Goal: Task Accomplishment & Management: Complete application form

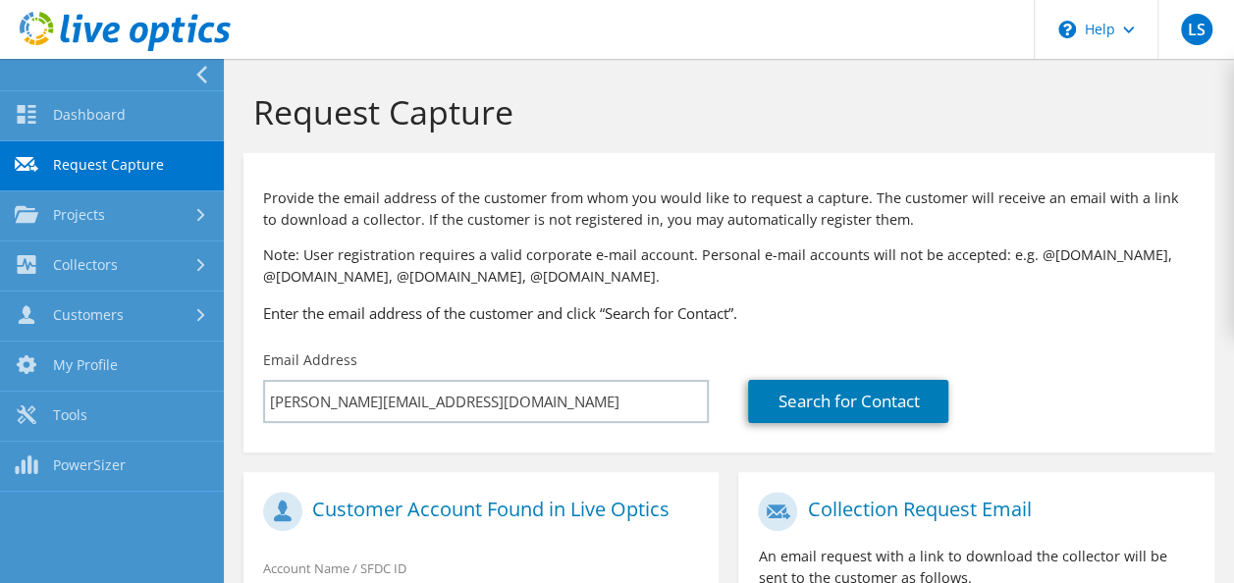
click at [532, 308] on h3 "Enter the email address of the customer and click “Search for Contact”." at bounding box center [728, 313] width 931 height 22
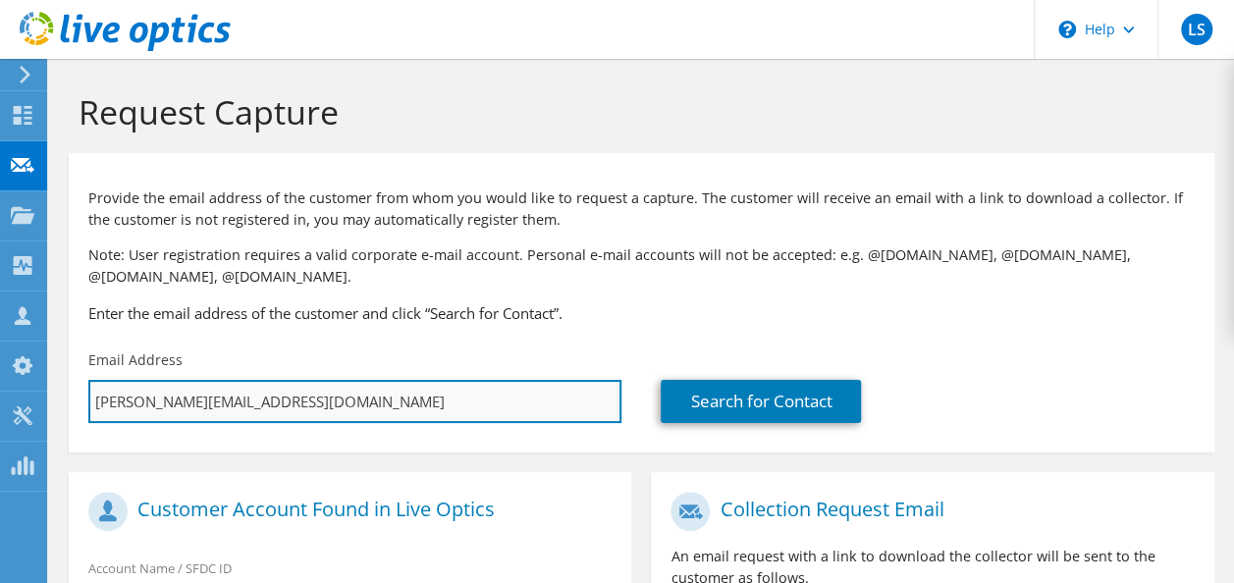
click at [526, 412] on input "lokeshwaran.s@valuepointsytems.com" at bounding box center [354, 401] width 533 height 43
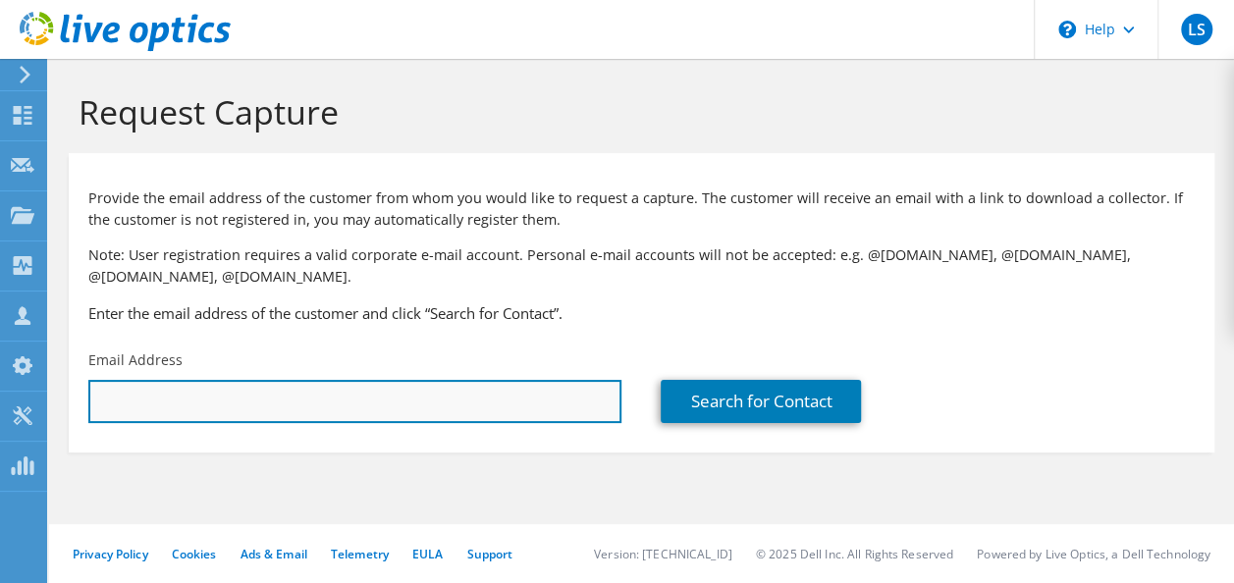
click at [368, 392] on input "text" at bounding box center [354, 401] width 533 height 43
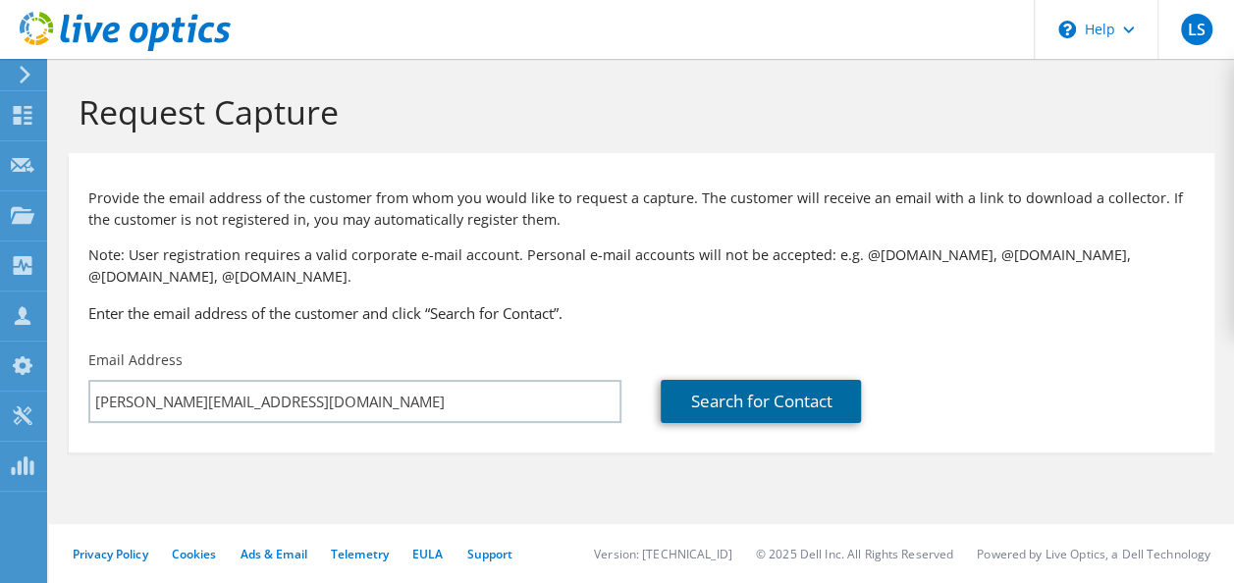
click at [748, 416] on link "Search for Contact" at bounding box center [760, 401] width 200 height 43
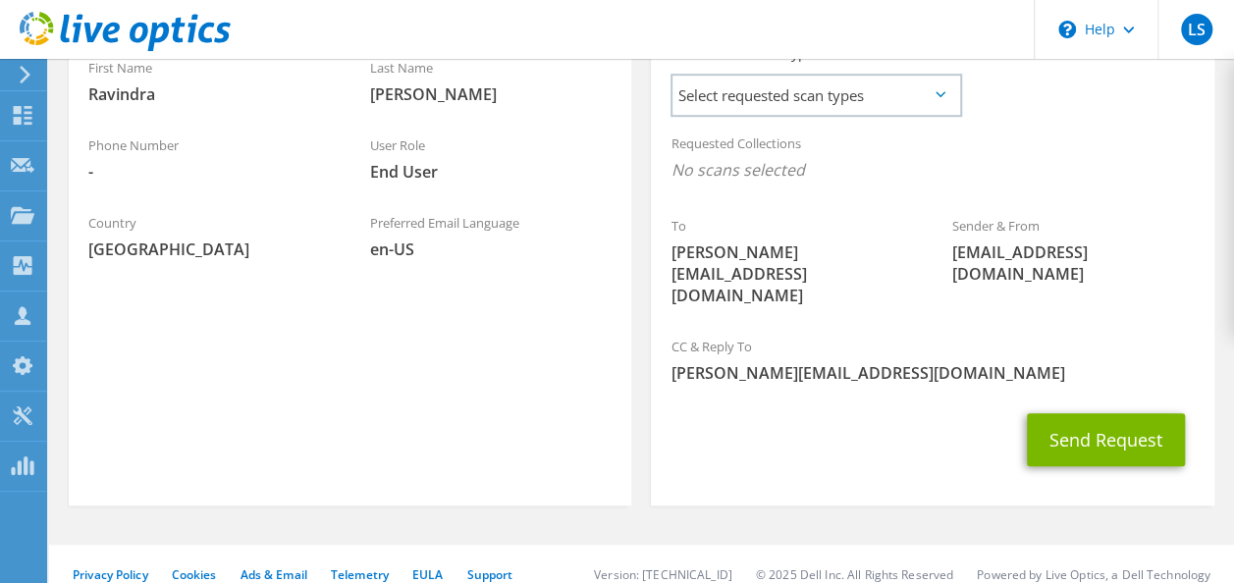
scroll to position [237, 0]
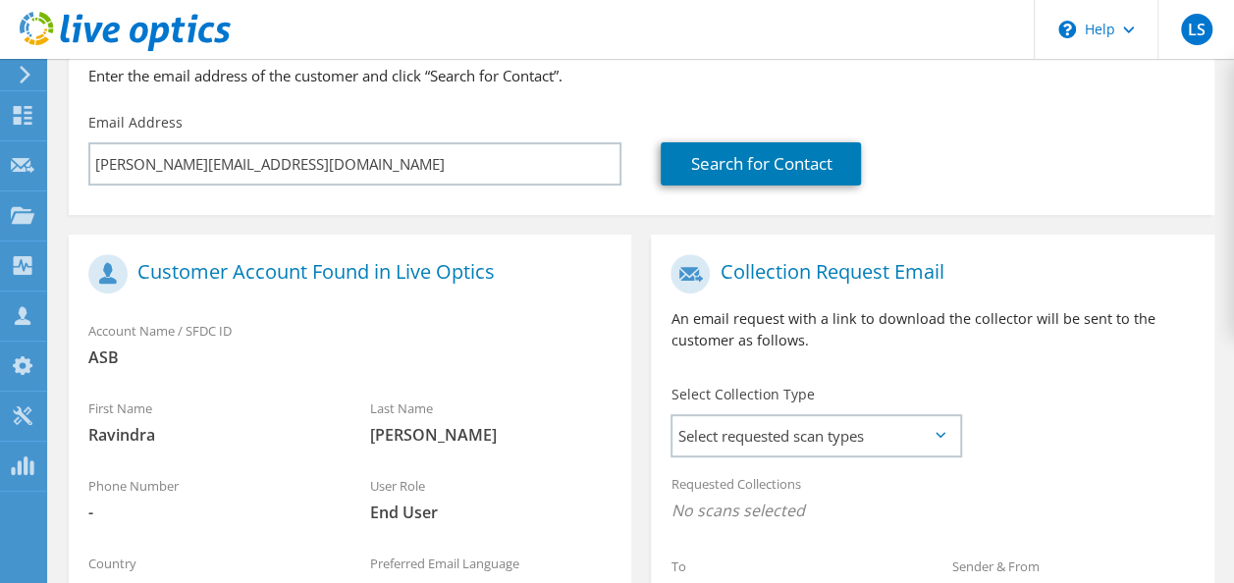
click at [266, 298] on div "Customer Account Found in Live Optics" at bounding box center [350, 277] width 562 height 66
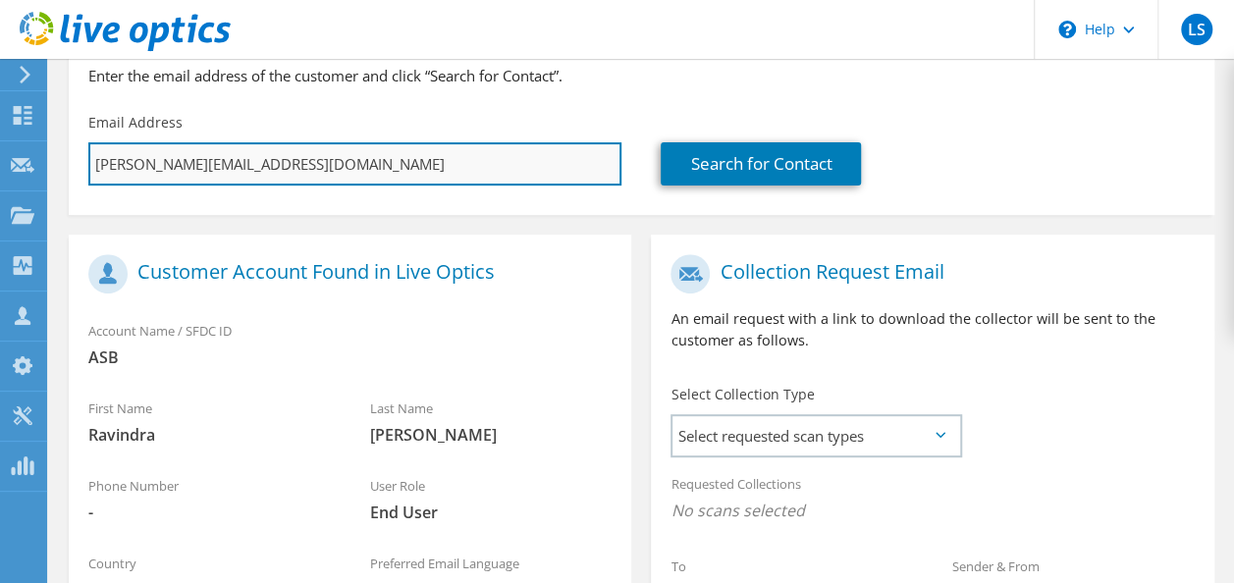
click at [291, 157] on input "lokeshwaran.s@valuepointsytems.com" at bounding box center [354, 163] width 533 height 43
paste input "divakar_i@wheelsindia"
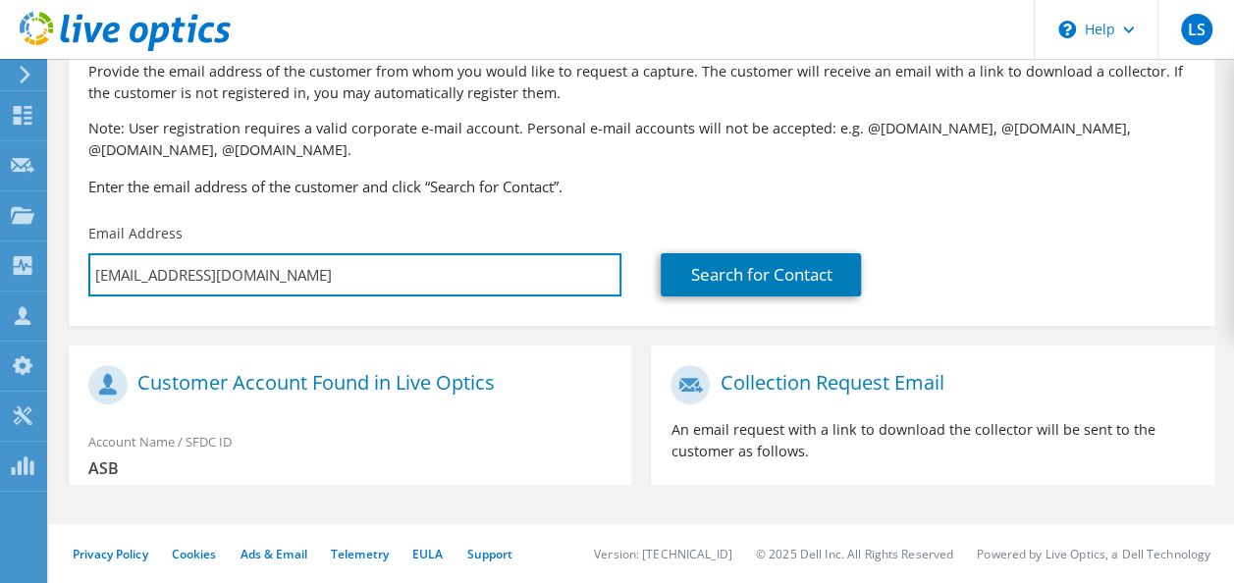
scroll to position [0, 0]
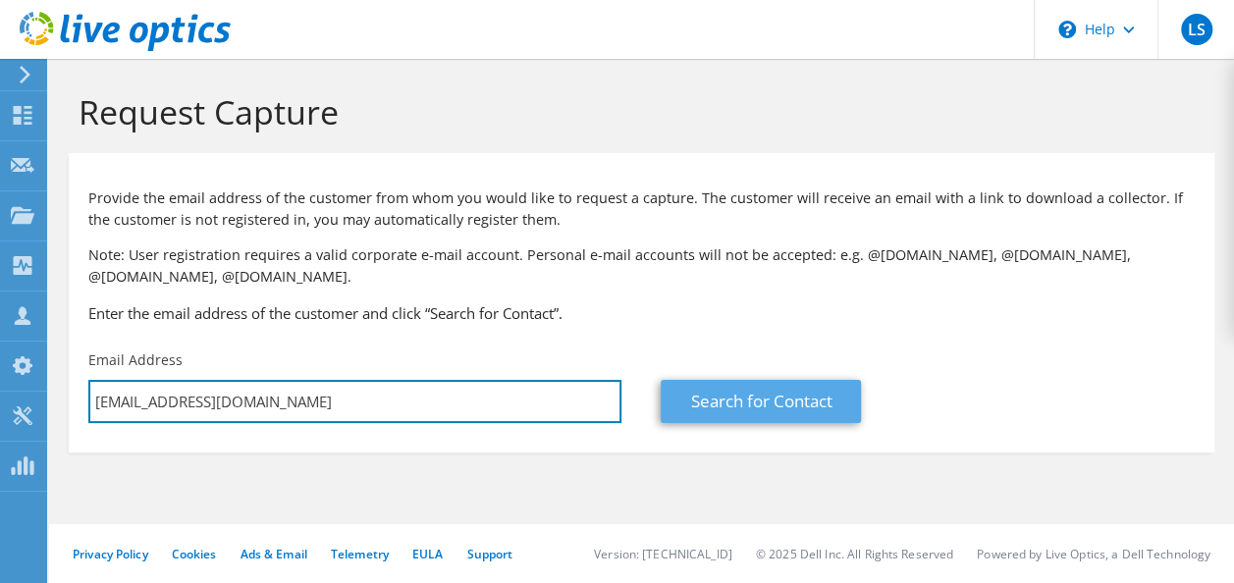
type input "divakar_i@wheelsindia.com"
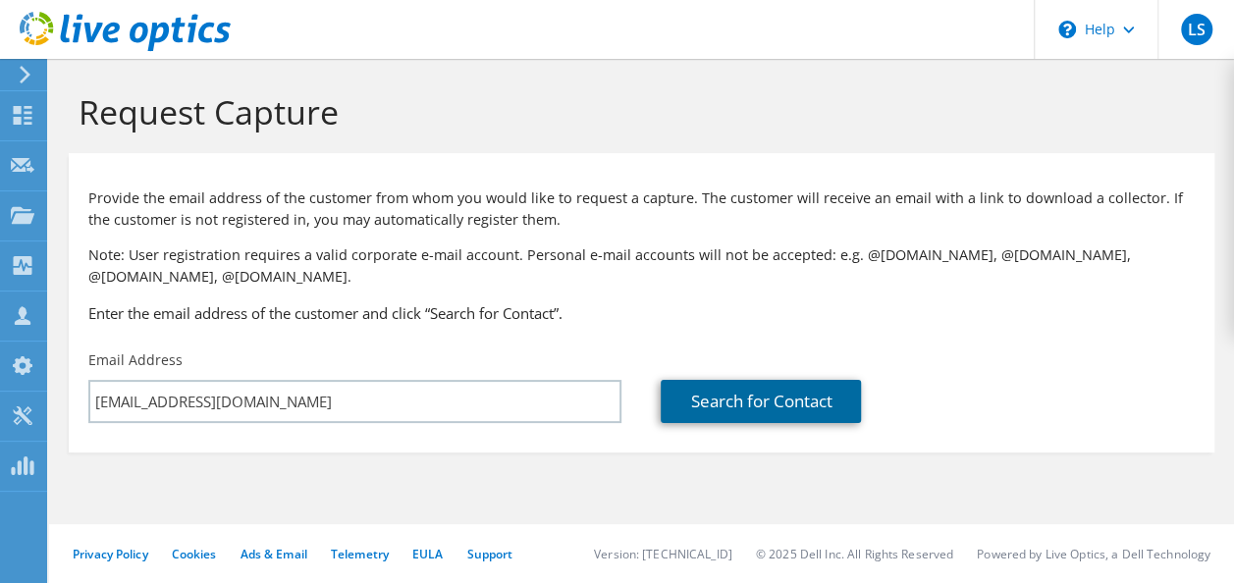
click at [722, 412] on link "Search for Contact" at bounding box center [760, 401] width 200 height 43
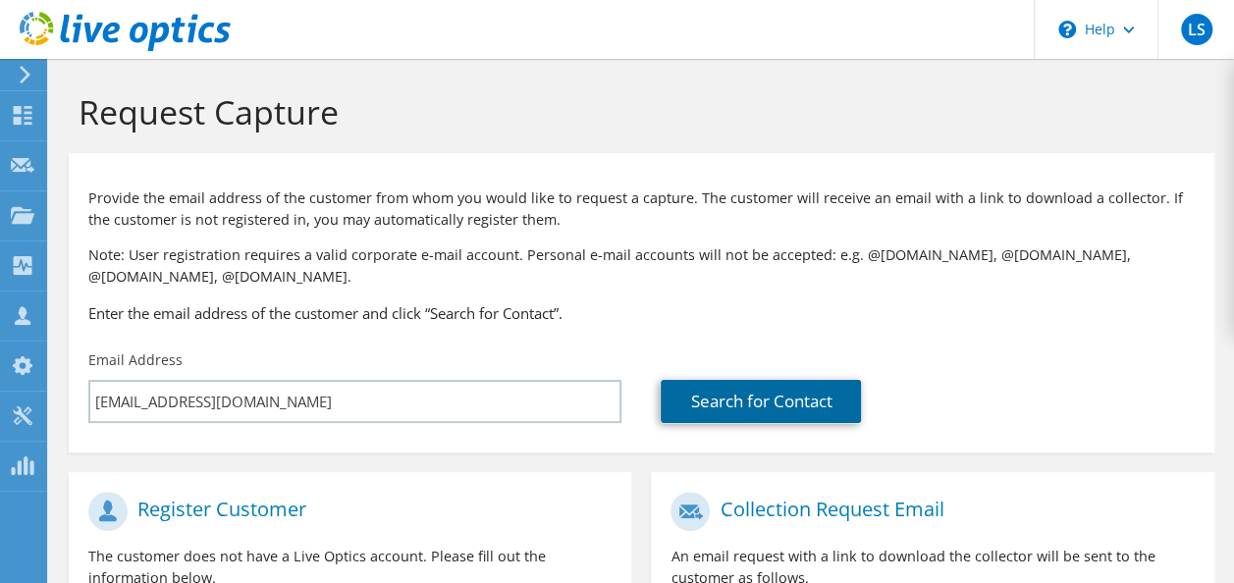
scroll to position [444, 0]
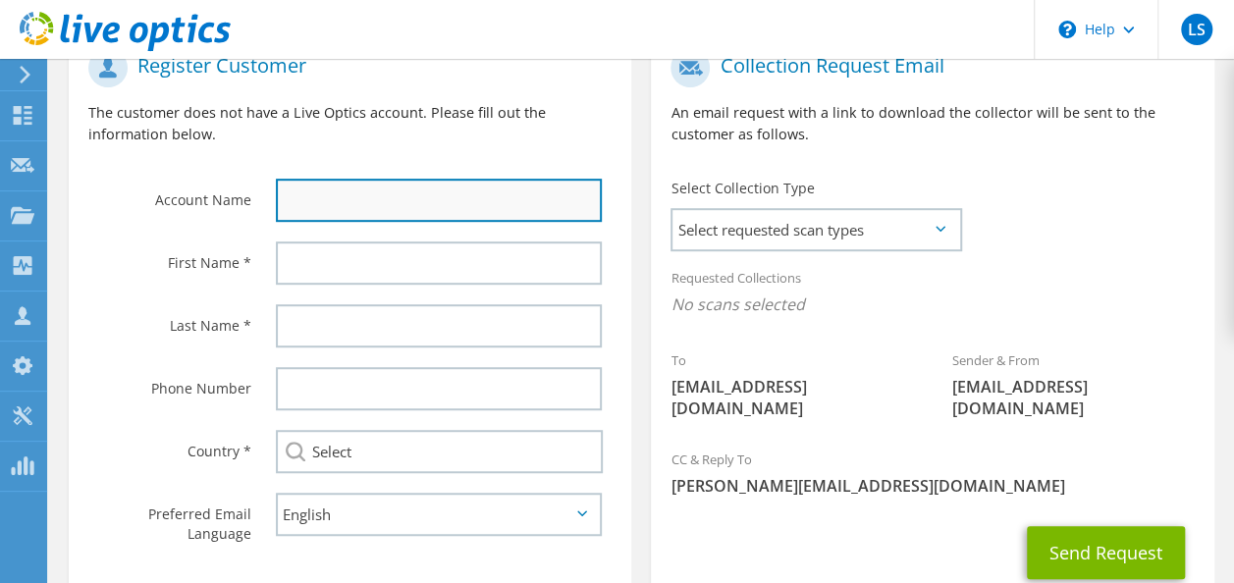
click at [494, 188] on input "text" at bounding box center [439, 200] width 326 height 43
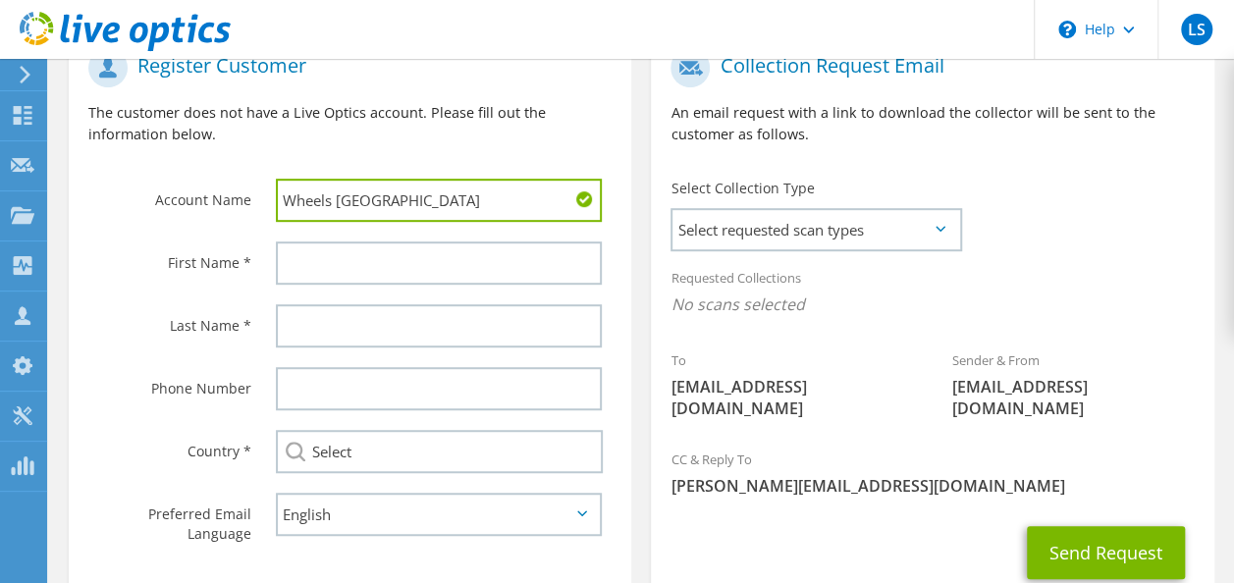
type input "Wheels India"
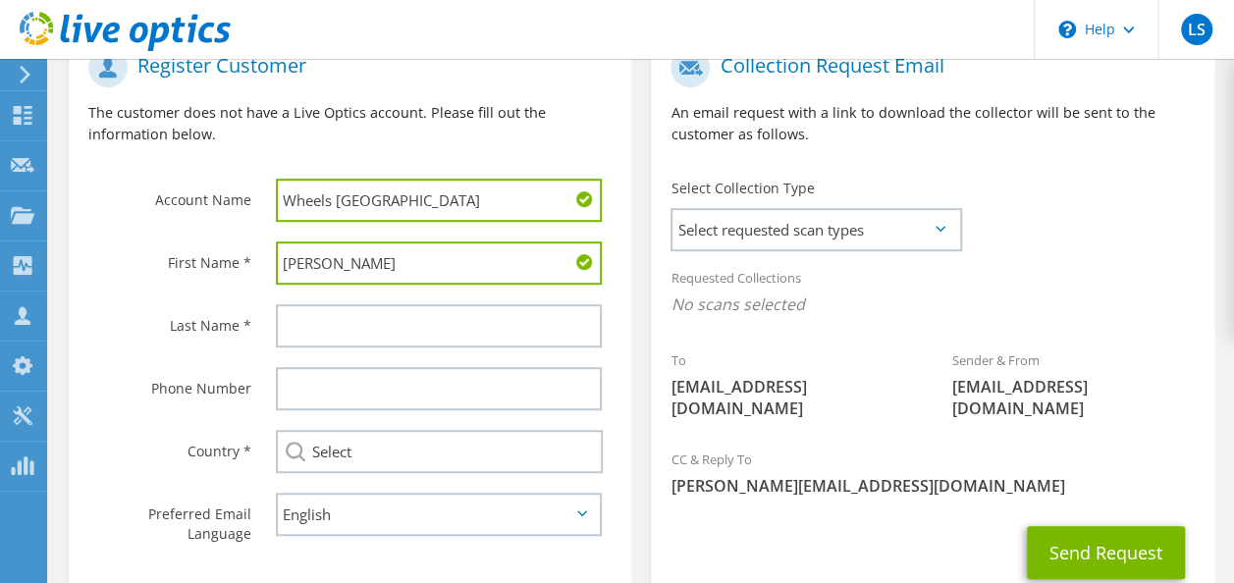
type input "Divakar"
type input "I"
click at [142, 393] on label "Phone Number" at bounding box center [169, 382] width 163 height 31
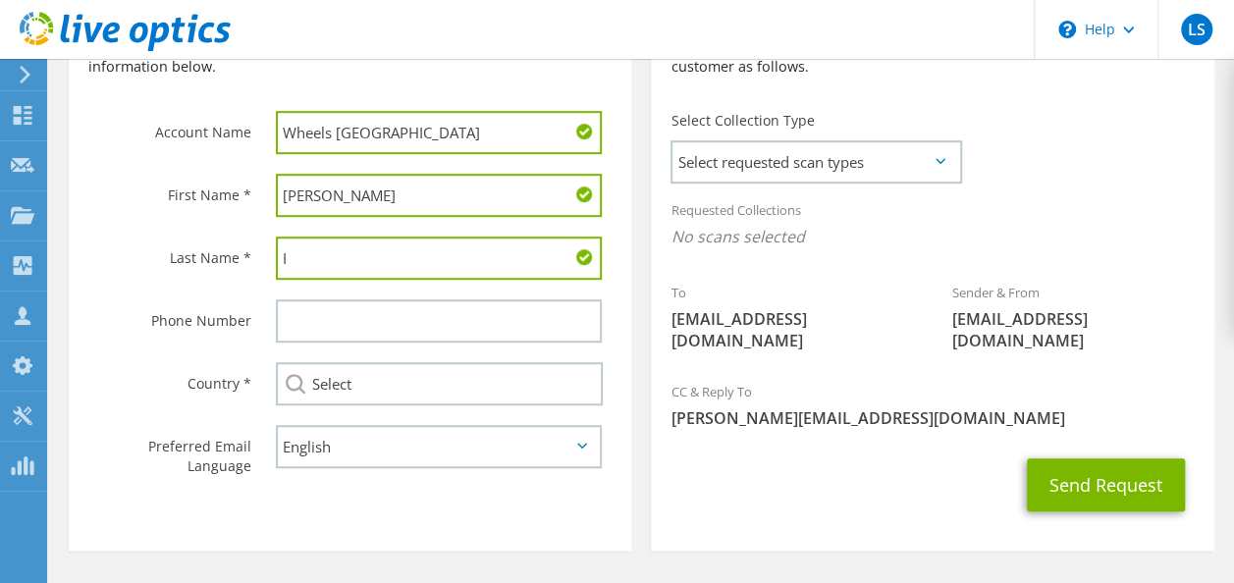
scroll to position [510, 0]
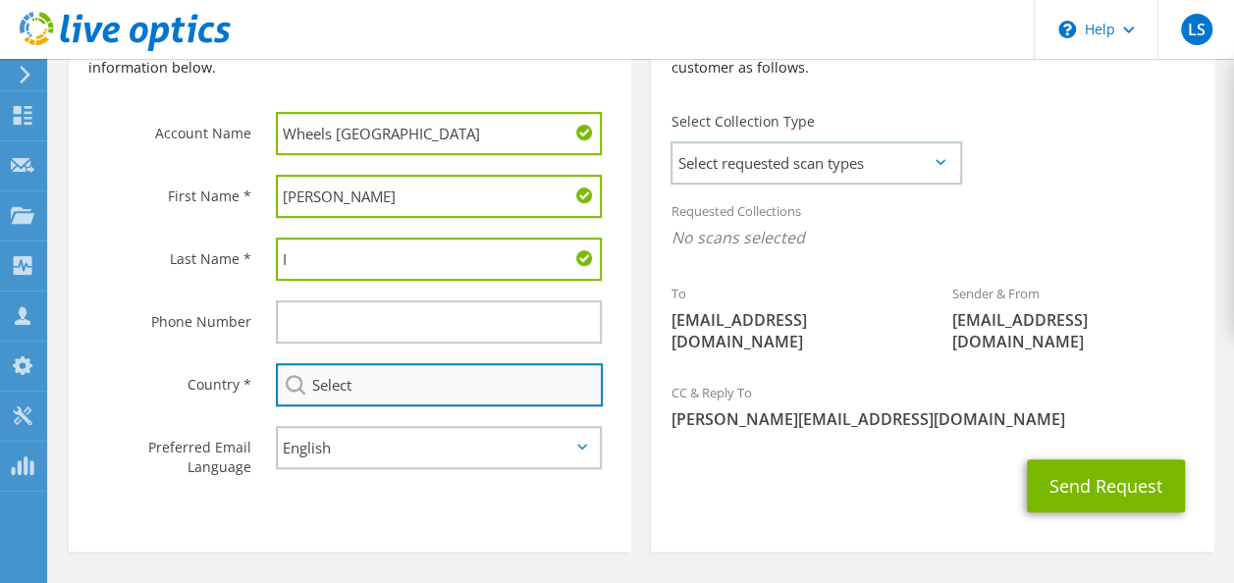
click at [403, 392] on input "Select" at bounding box center [439, 384] width 327 height 43
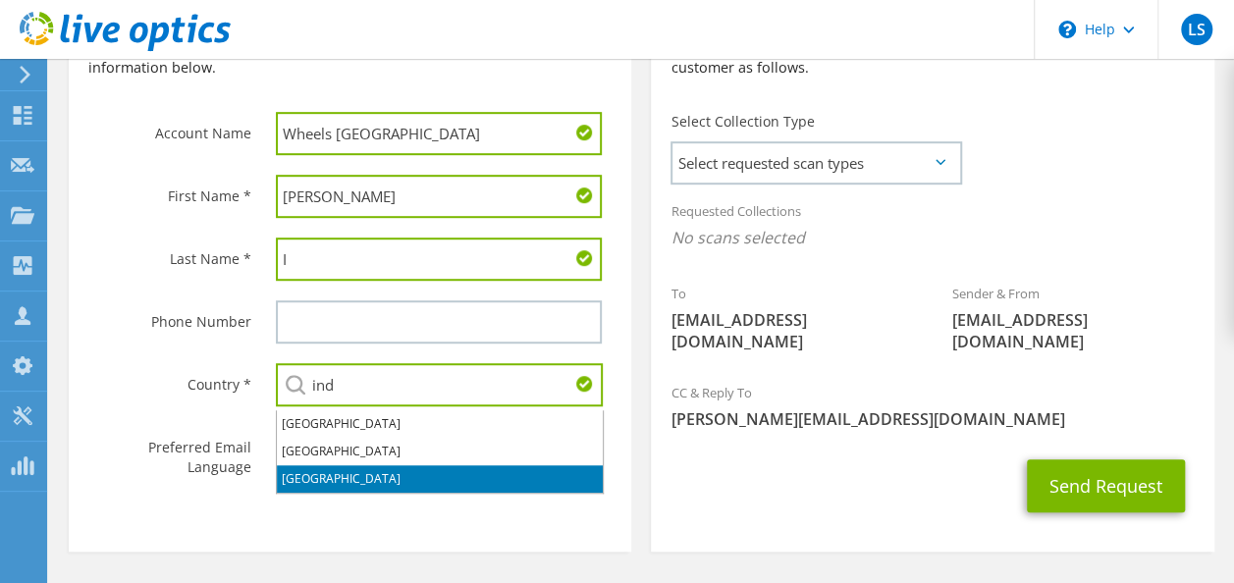
click at [302, 456] on li "[GEOGRAPHIC_DATA]" at bounding box center [440, 451] width 326 height 27
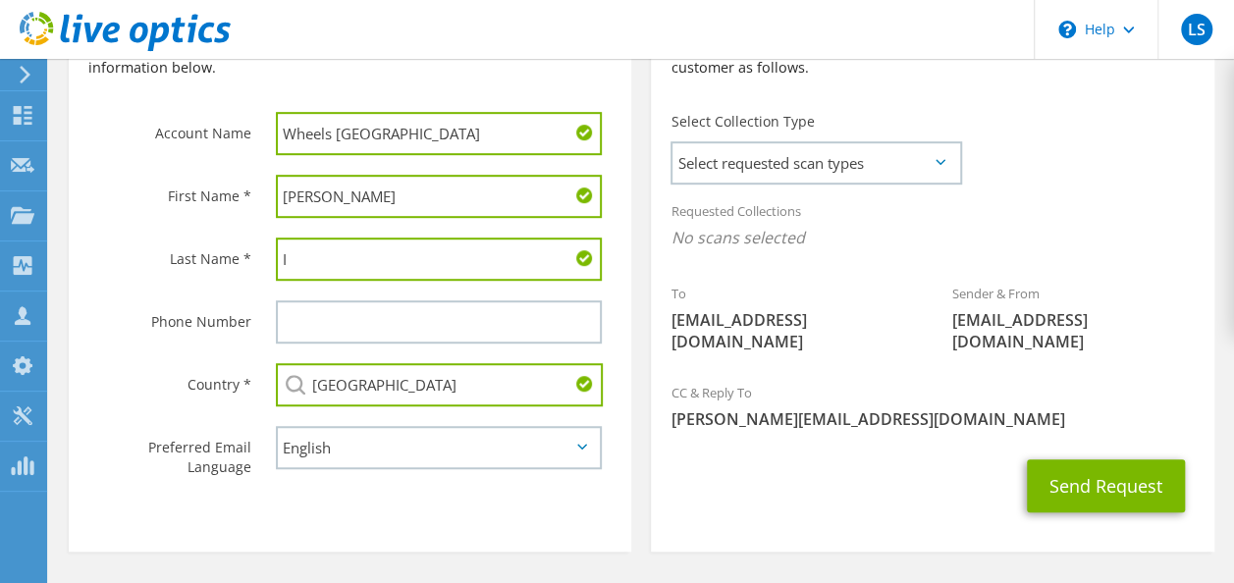
type input "[GEOGRAPHIC_DATA]"
click at [799, 449] on div "Send Request" at bounding box center [932, 485] width 562 height 73
click at [738, 171] on span "Select requested scan types" at bounding box center [815, 162] width 287 height 39
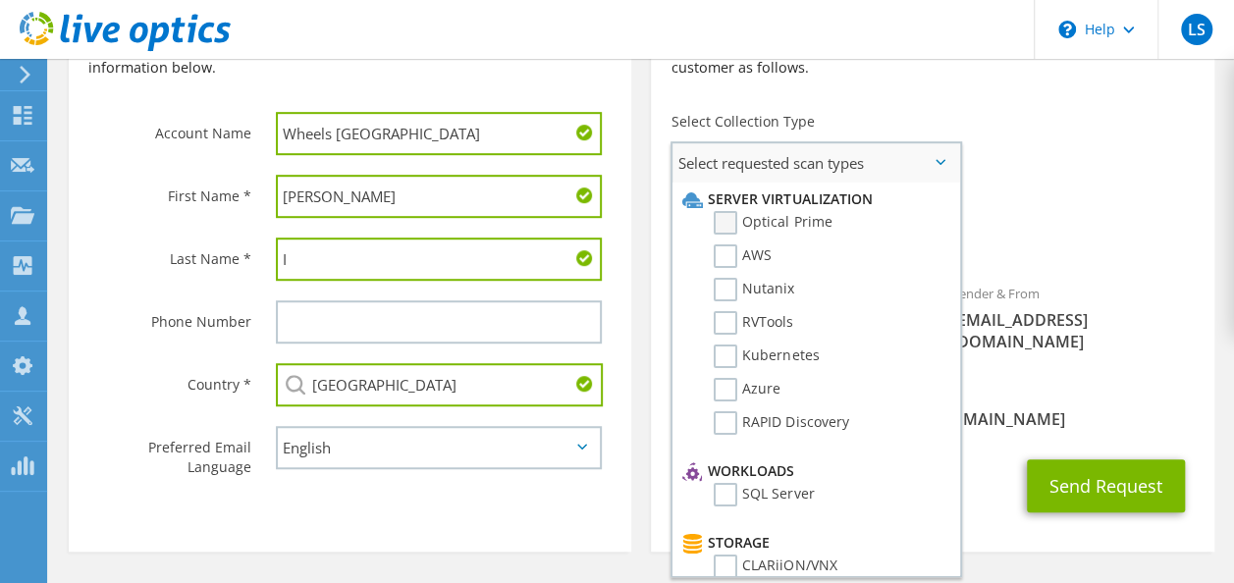
click at [734, 229] on label "Optical Prime" at bounding box center [772, 223] width 118 height 24
click at [0, 0] on input "Optical Prime" at bounding box center [0, 0] width 0 height 0
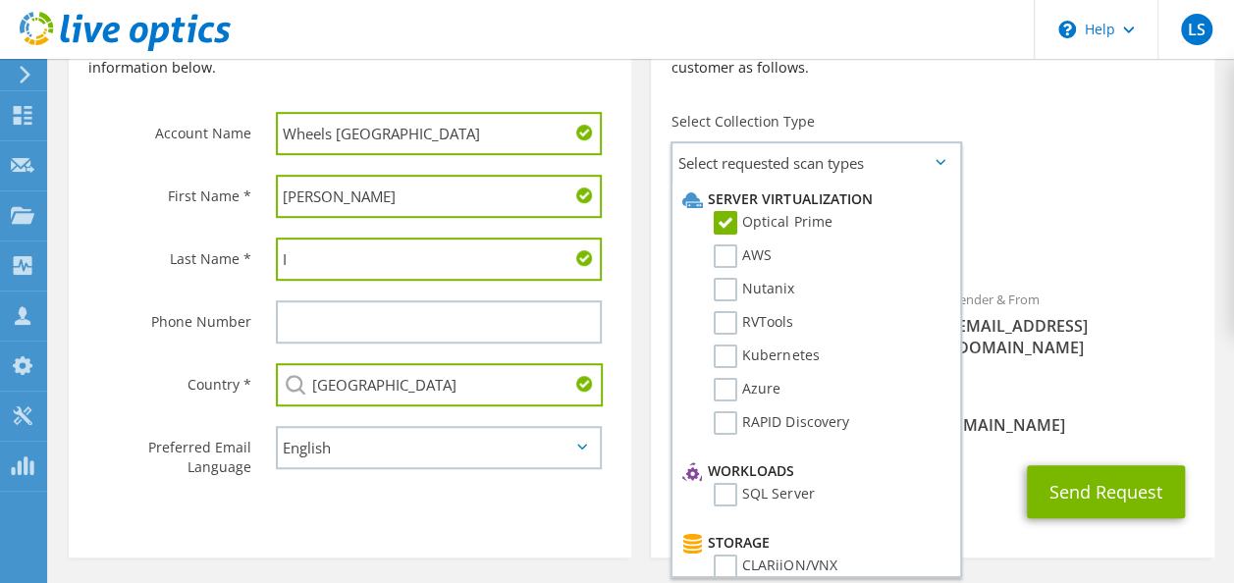
click at [983, 270] on div "Requested Collections No scans selected Optical Prime" at bounding box center [932, 234] width 562 height 88
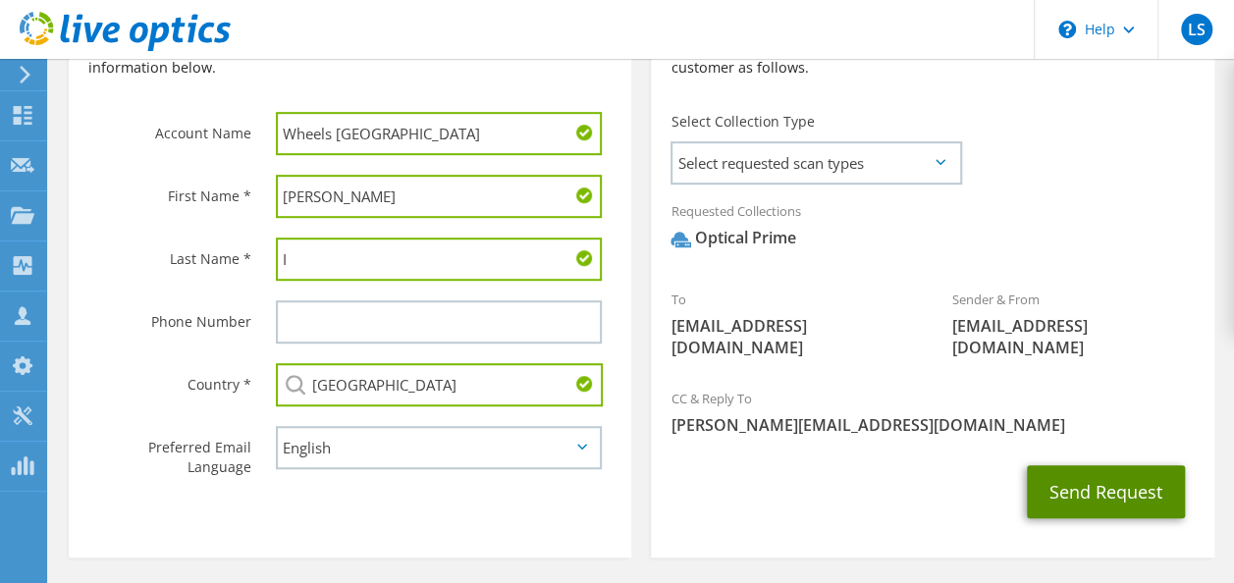
click at [1051, 470] on button "Send Request" at bounding box center [1105, 491] width 158 height 53
